Goal: Task Accomplishment & Management: Manage account settings

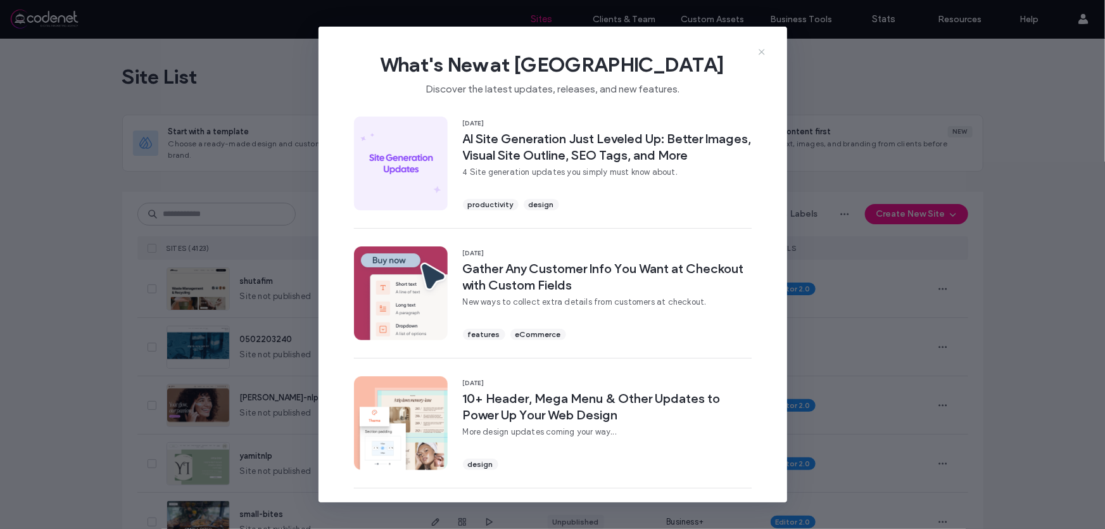
click at [760, 48] on icon at bounding box center [762, 52] width 10 height 10
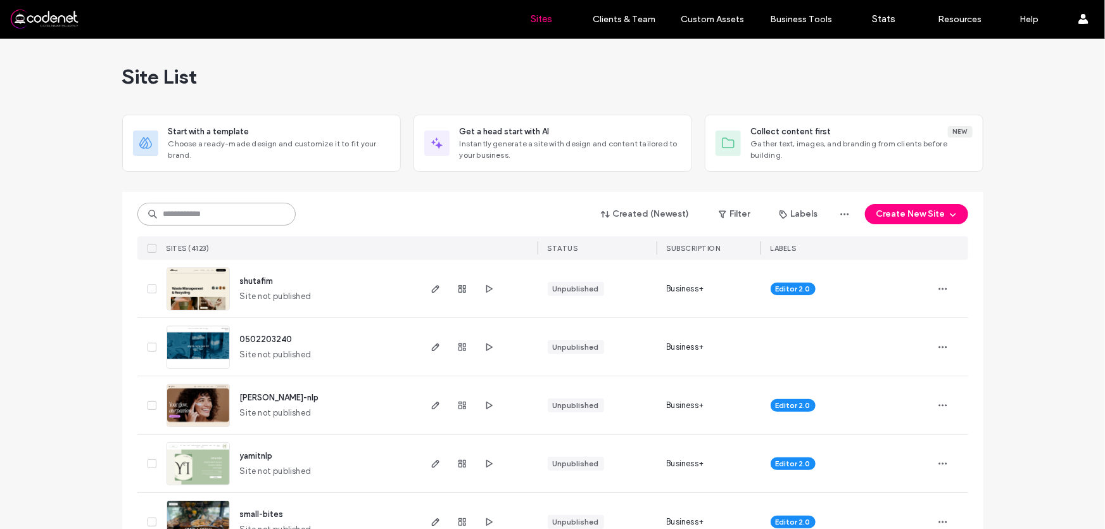
click at [254, 212] on input at bounding box center [216, 214] width 158 height 23
paste input "**********"
type input "**********"
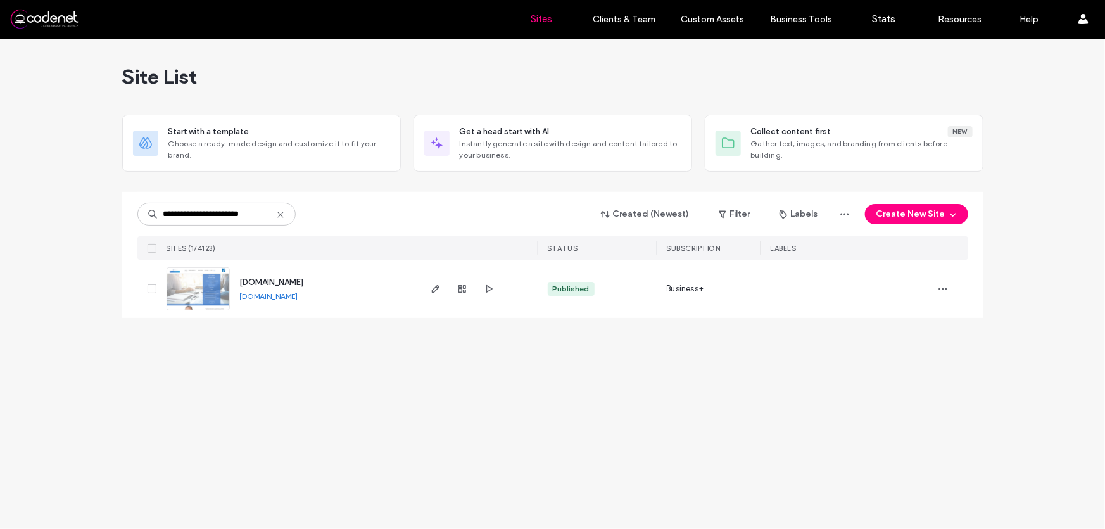
click at [213, 286] on img at bounding box center [198, 311] width 62 height 86
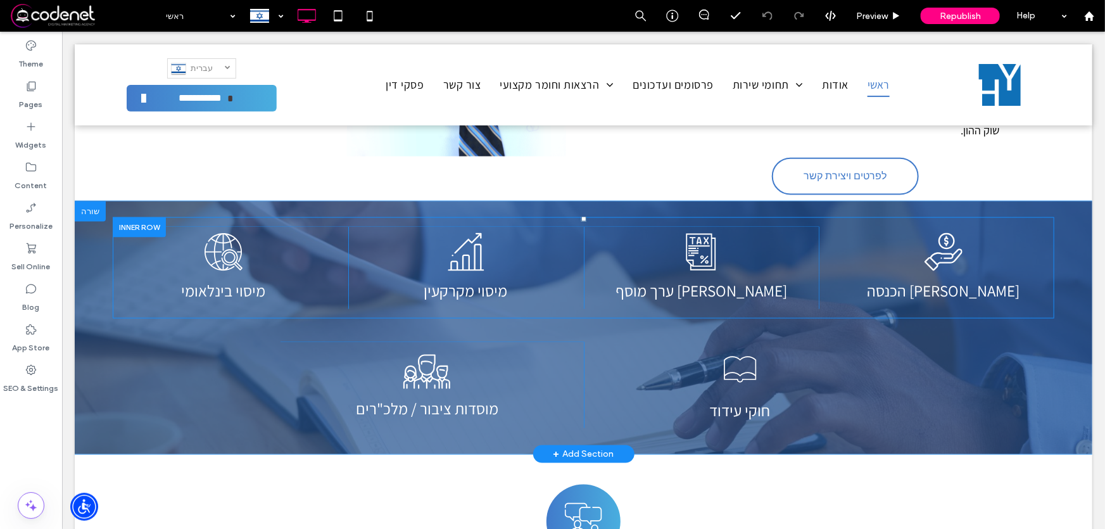
scroll to position [921, 0]
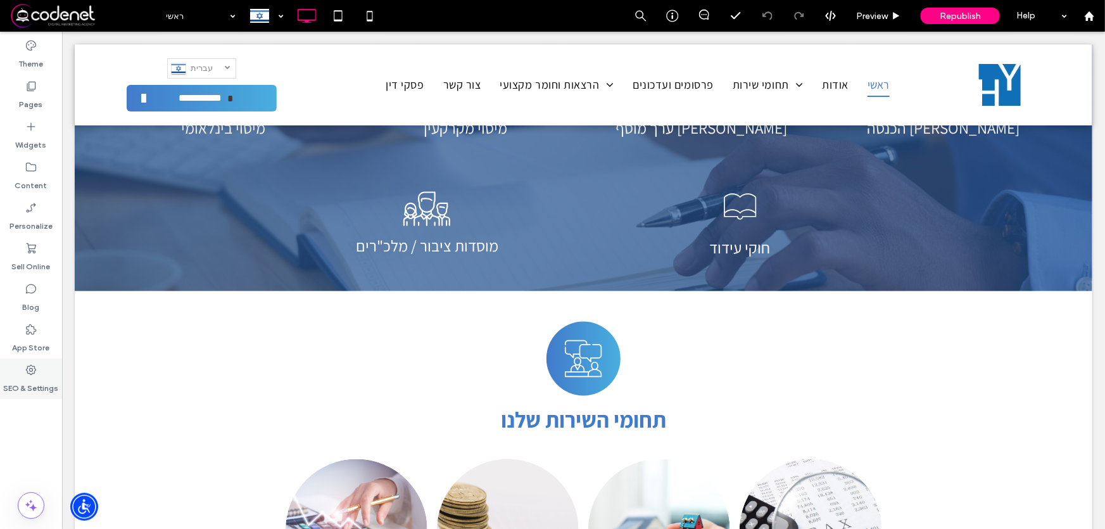
click at [30, 372] on icon at bounding box center [31, 370] width 13 height 13
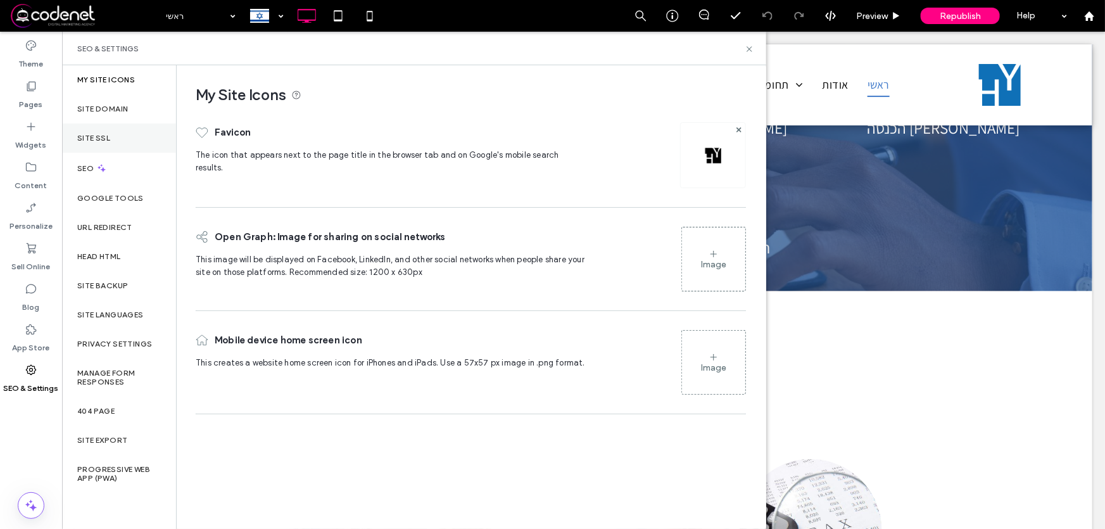
click at [119, 140] on div "Site SSL" at bounding box center [119, 137] width 114 height 29
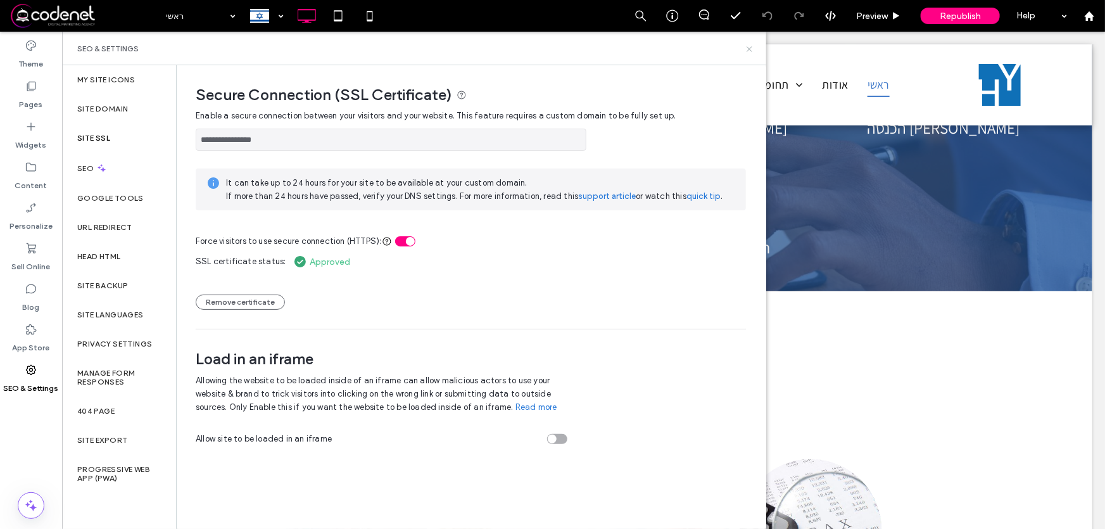
click at [752, 49] on icon at bounding box center [749, 48] width 9 height 9
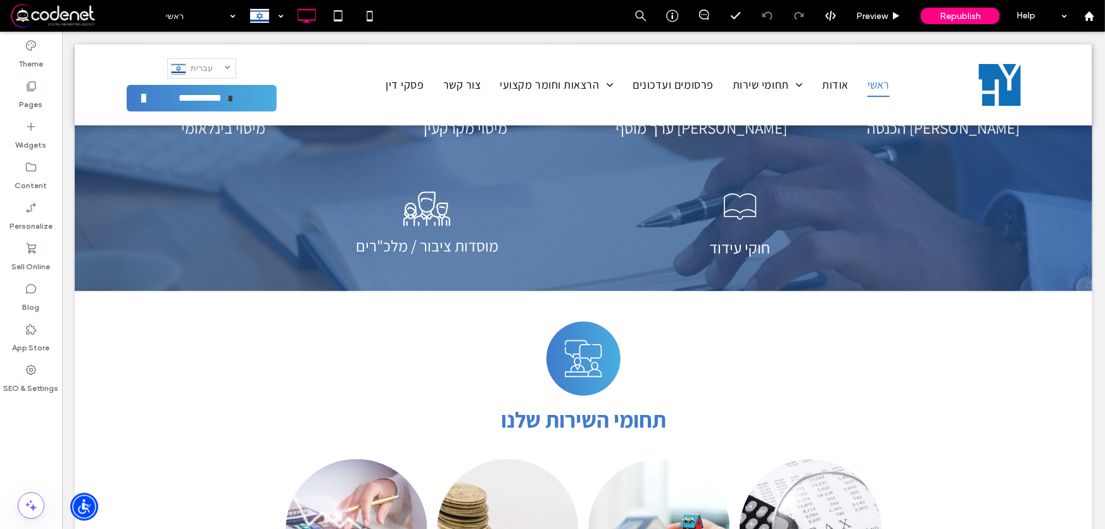
click at [40, 16] on span at bounding box center [83, 15] width 149 height 25
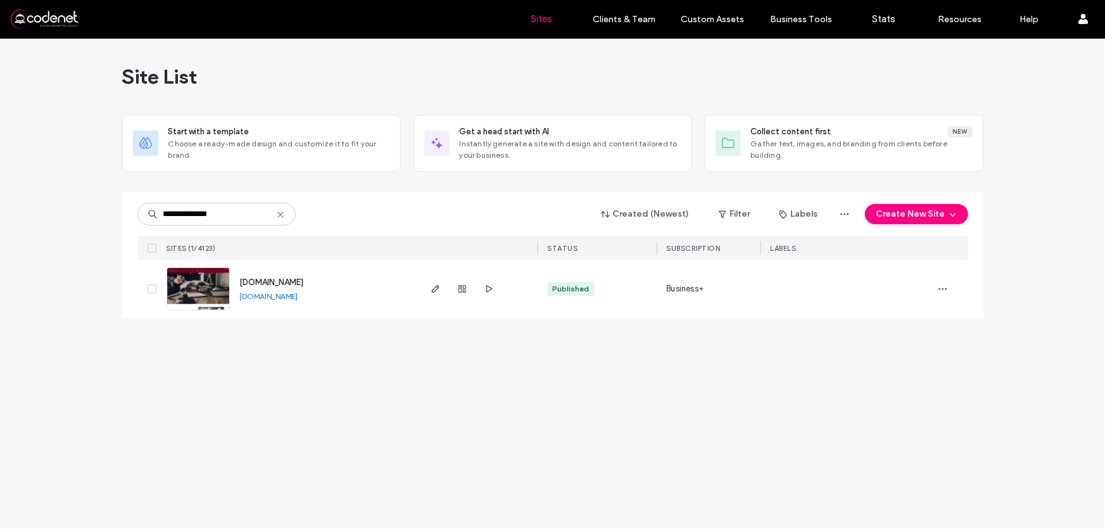
type input "**********"
click at [205, 279] on img at bounding box center [198, 311] width 62 height 86
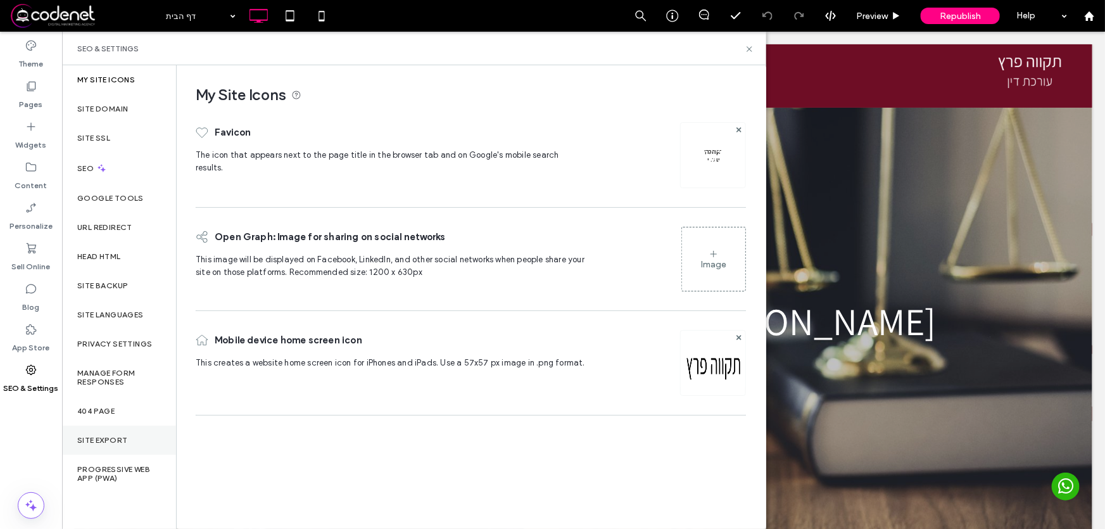
click at [135, 434] on div "Site Export" at bounding box center [119, 440] width 114 height 29
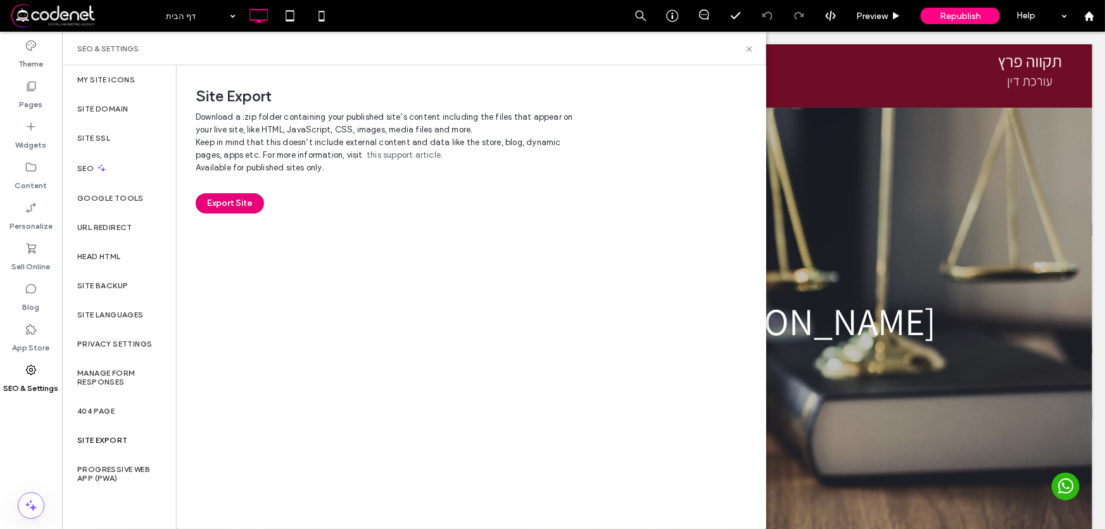
click at [221, 205] on button "Export Site" at bounding box center [230, 203] width 68 height 20
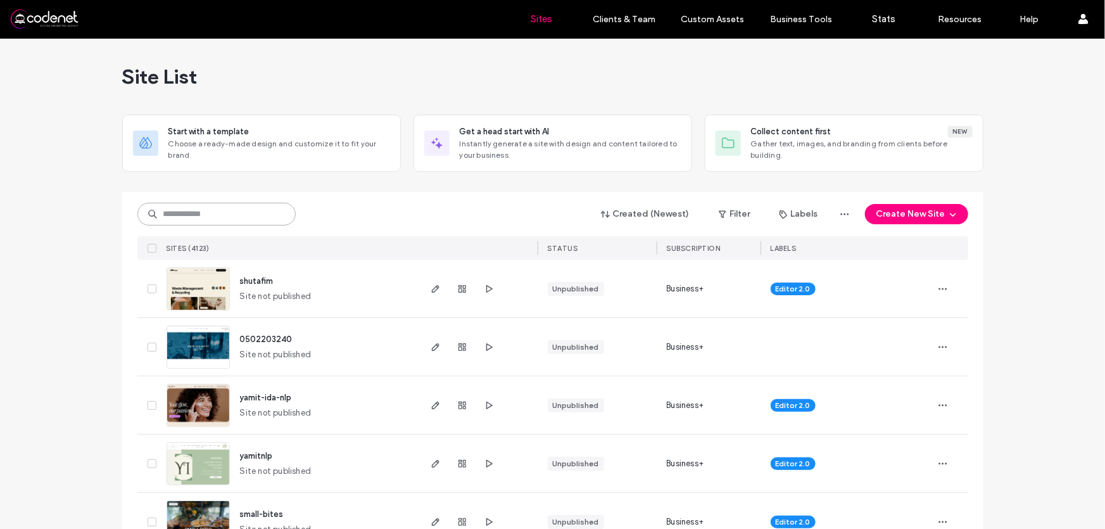
click at [255, 208] on input at bounding box center [216, 214] width 158 height 23
paste input "**********"
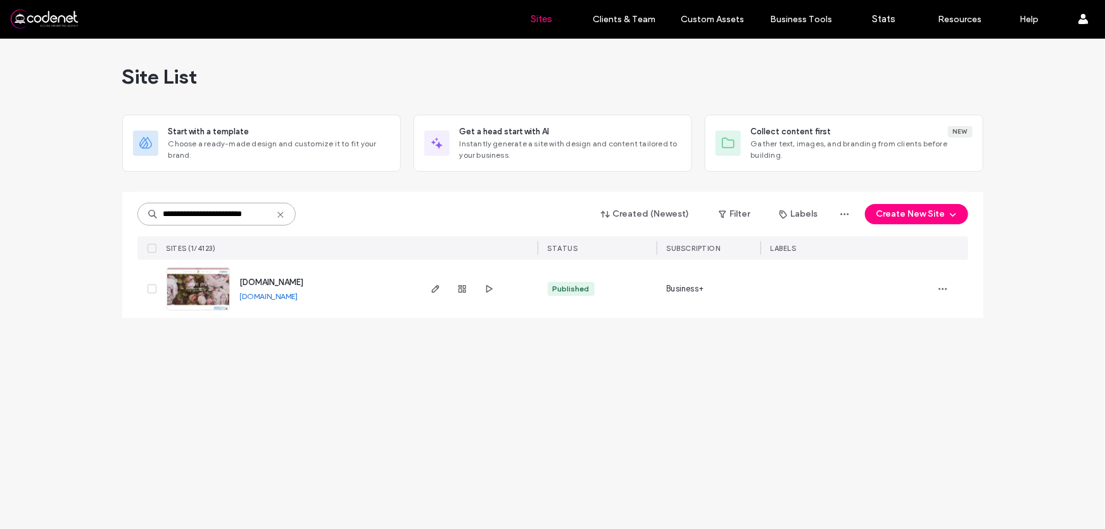
type input "**********"
click at [204, 278] on img at bounding box center [198, 311] width 62 height 86
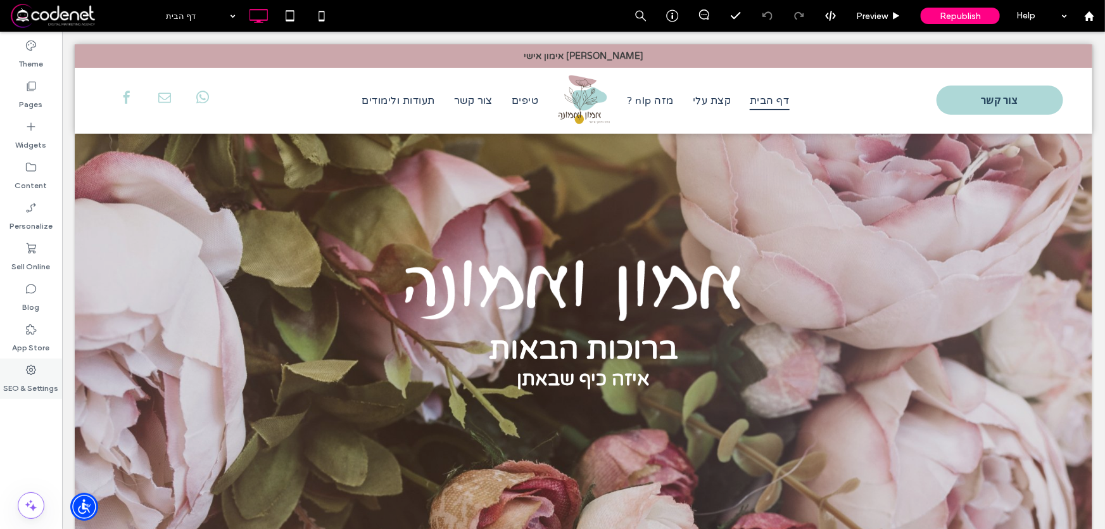
click at [36, 359] on div "SEO & Settings" at bounding box center [31, 378] width 62 height 41
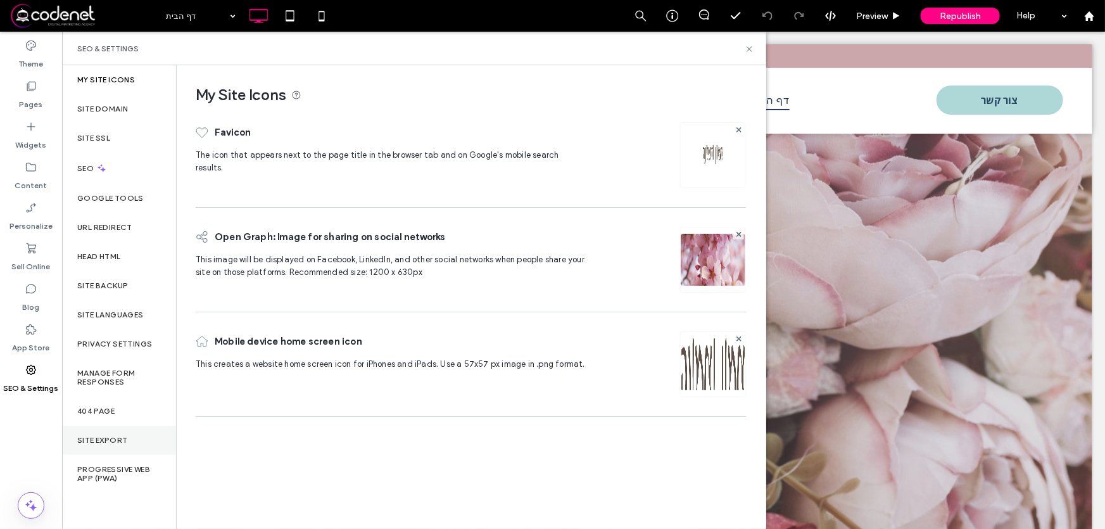
click at [145, 443] on div "Site Export" at bounding box center [119, 440] width 114 height 29
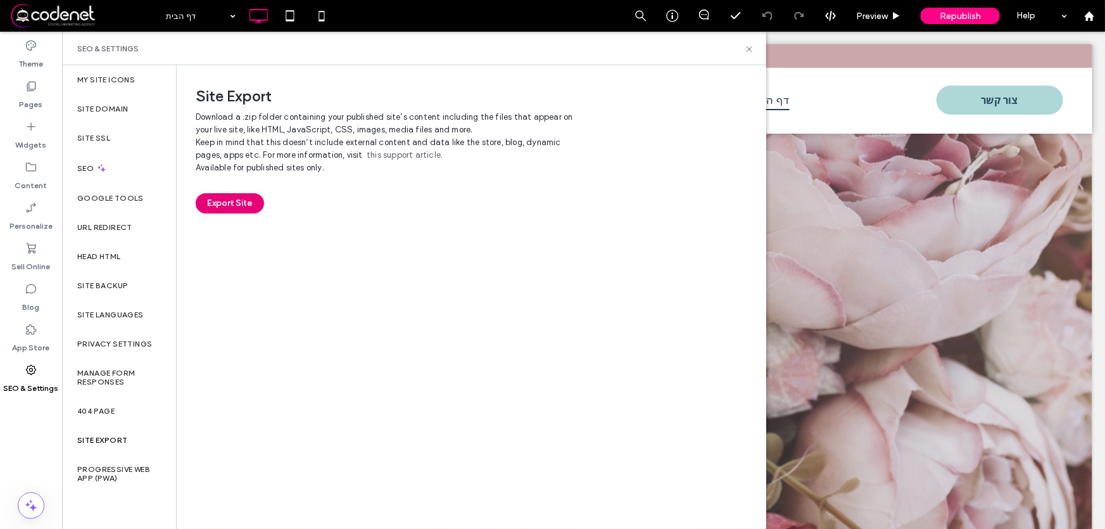
click at [220, 206] on button "Export Site" at bounding box center [230, 203] width 68 height 20
click at [751, 47] on icon at bounding box center [749, 48] width 9 height 9
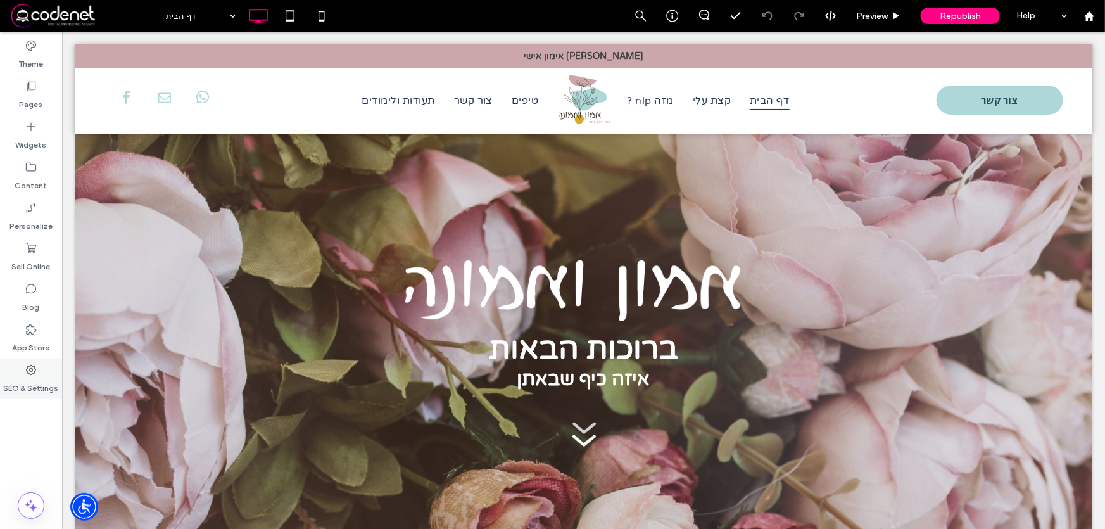
click at [32, 369] on use at bounding box center [31, 370] width 10 height 10
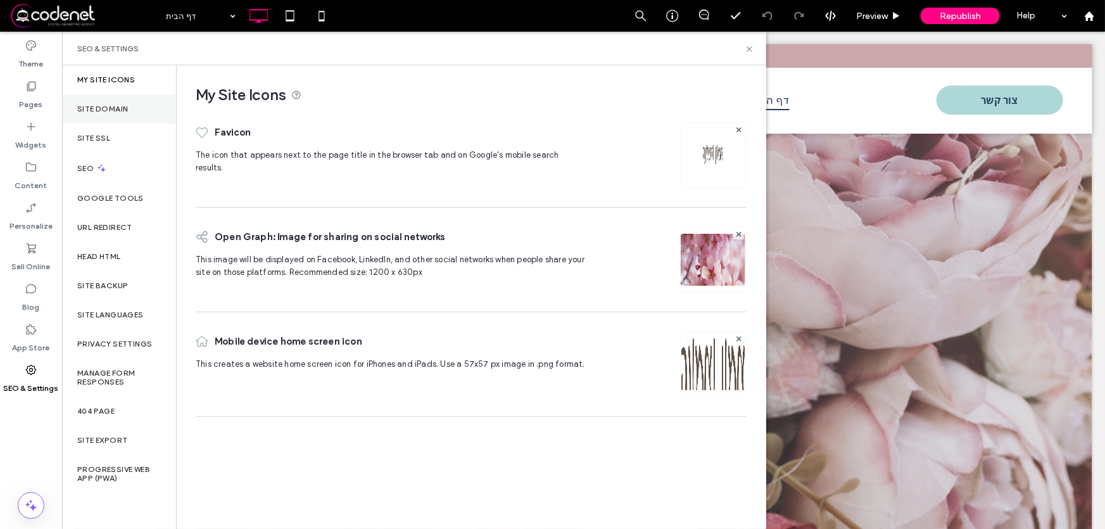
click at [120, 105] on label "Site Domain" at bounding box center [102, 108] width 51 height 9
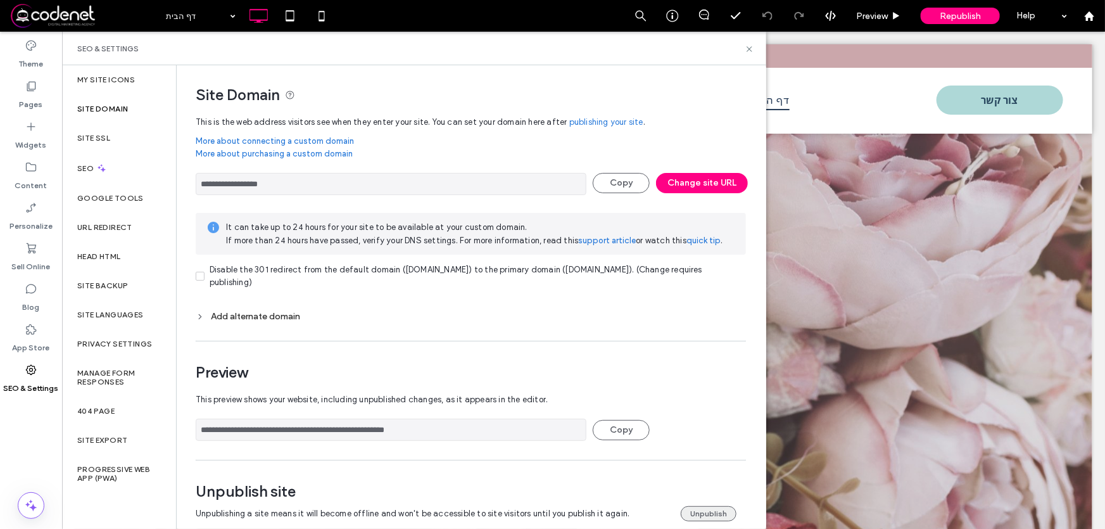
click at [690, 513] on button "Unpublish" at bounding box center [709, 513] width 56 height 15
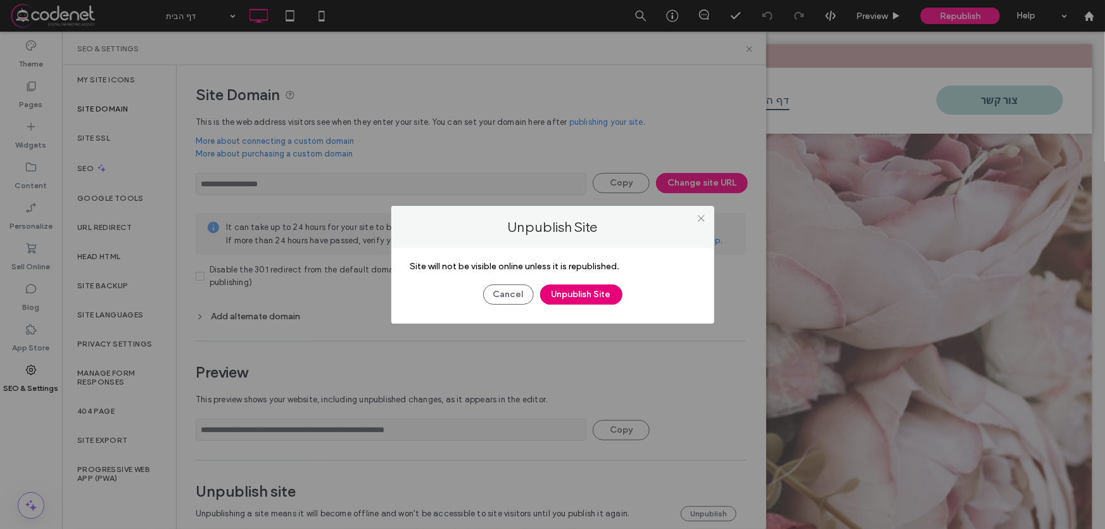
click at [577, 291] on button "Unpublish Site" at bounding box center [581, 294] width 82 height 20
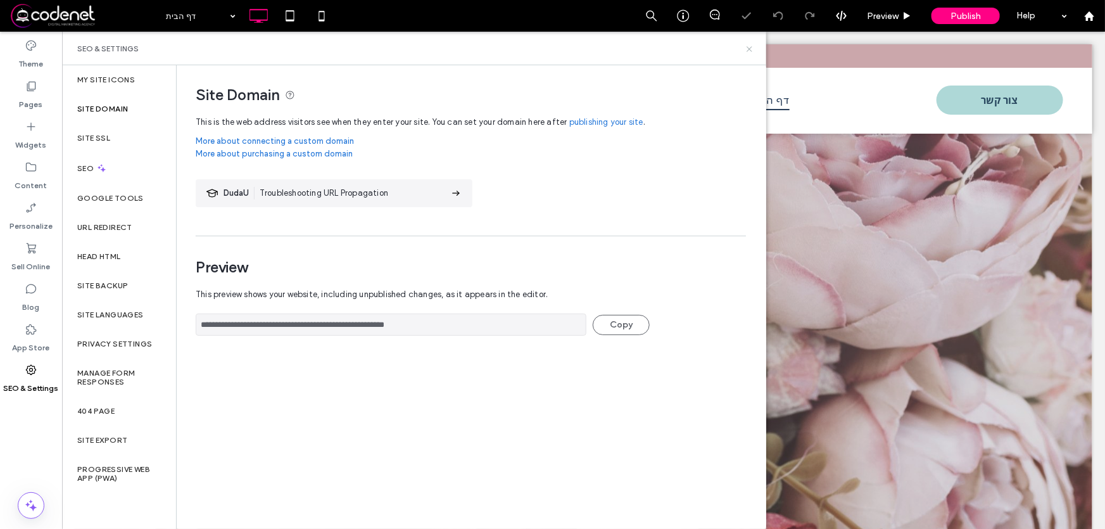
click at [747, 48] on icon at bounding box center [749, 48] width 9 height 9
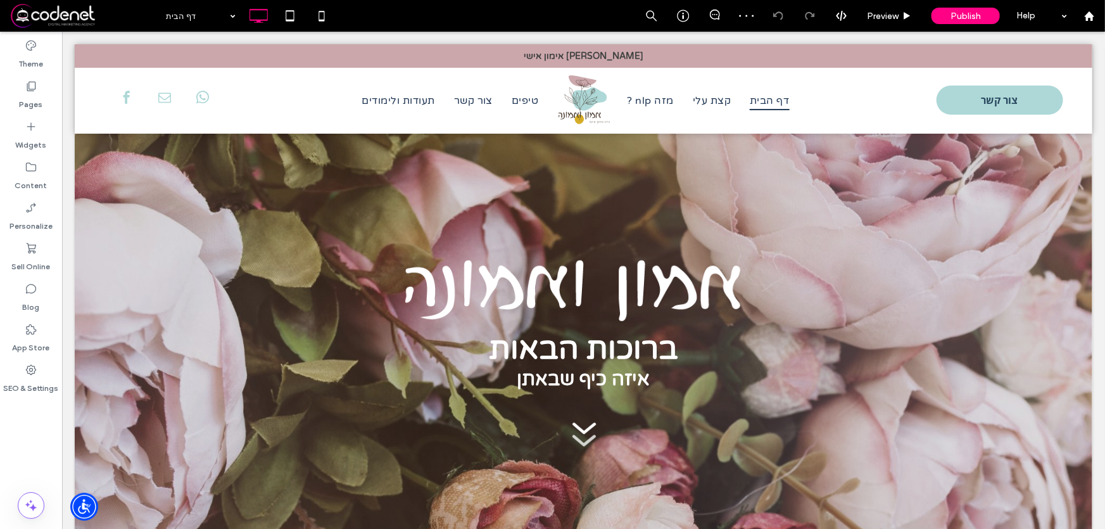
click at [69, 13] on span at bounding box center [83, 15] width 149 height 25
